Goal: Task Accomplishment & Management: Manage account settings

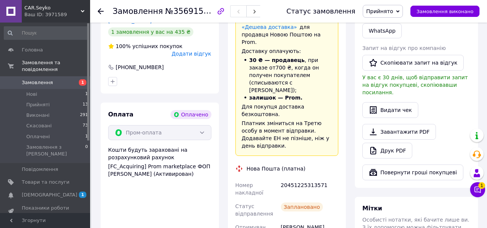
scroll to position [150, 0]
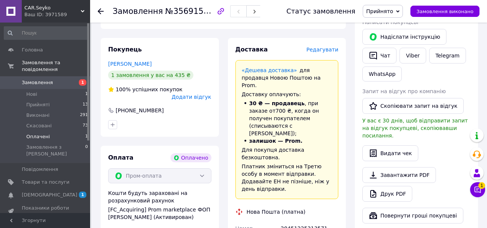
click at [77, 131] on li "Оплачені 1" at bounding box center [46, 136] width 92 height 11
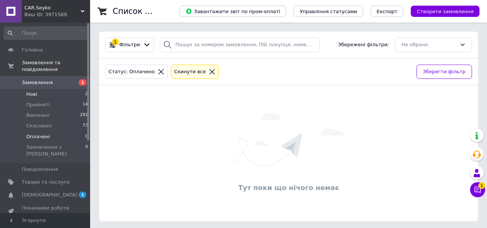
click at [66, 89] on li "Нові 2" at bounding box center [46, 94] width 92 height 11
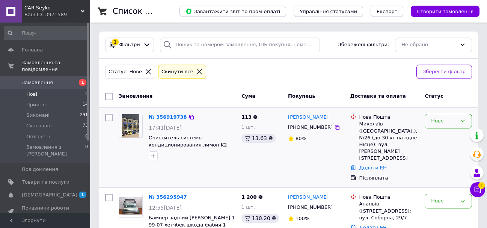
click at [435, 120] on div "Нове" at bounding box center [444, 121] width 26 height 8
click at [447, 139] on li "Прийнято" at bounding box center [448, 137] width 47 height 14
click at [171, 117] on link "№ 356919738" at bounding box center [166, 117] width 35 height 6
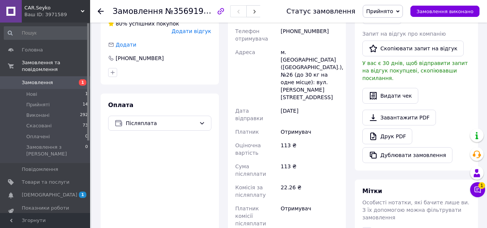
scroll to position [263, 0]
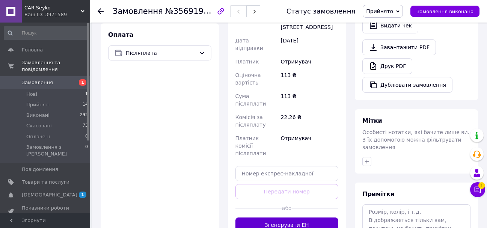
click at [275, 217] on button "Згенерувати ЕН" at bounding box center [286, 224] width 103 height 15
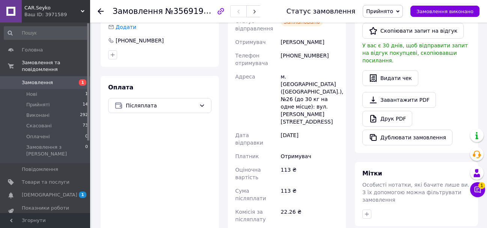
scroll to position [300, 0]
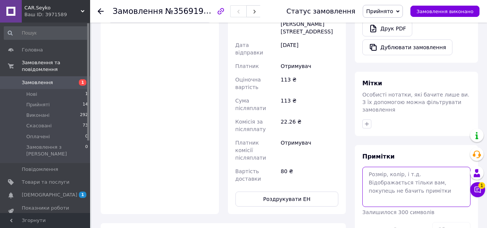
click at [394, 175] on textarea at bounding box center [416, 187] width 108 height 40
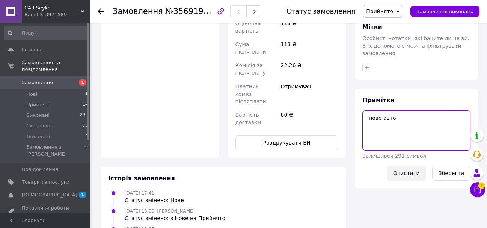
scroll to position [358, 0]
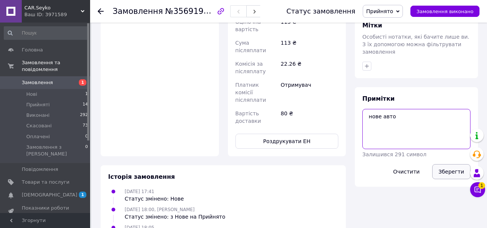
type textarea "нове авто"
click at [446, 164] on button "Зберегти" at bounding box center [451, 171] width 38 height 15
